Goal: Navigation & Orientation: Find specific page/section

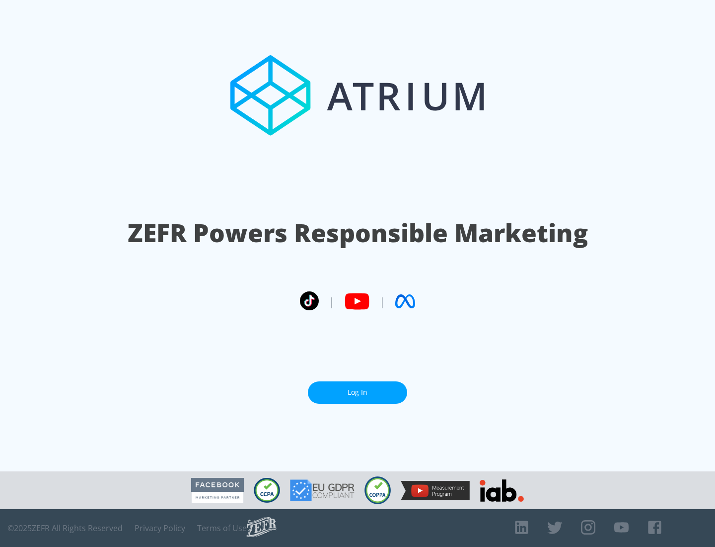
click at [358, 392] on link "Log In" at bounding box center [357, 392] width 99 height 22
